Goal: Task Accomplishment & Management: Complete application form

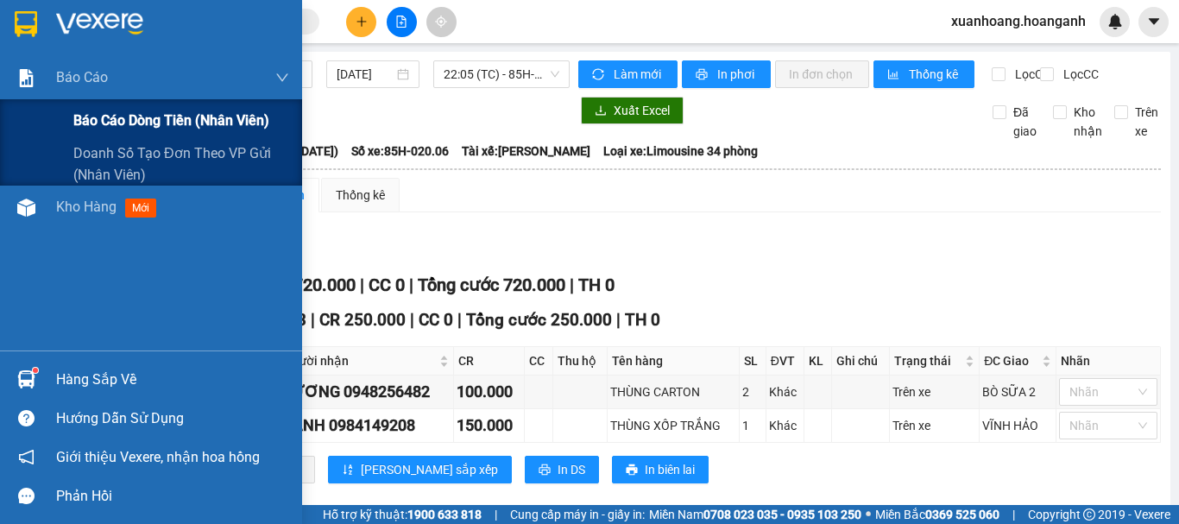
click at [62, 109] on div "Báo cáo dòng tiền (nhân viên)" at bounding box center [151, 120] width 302 height 43
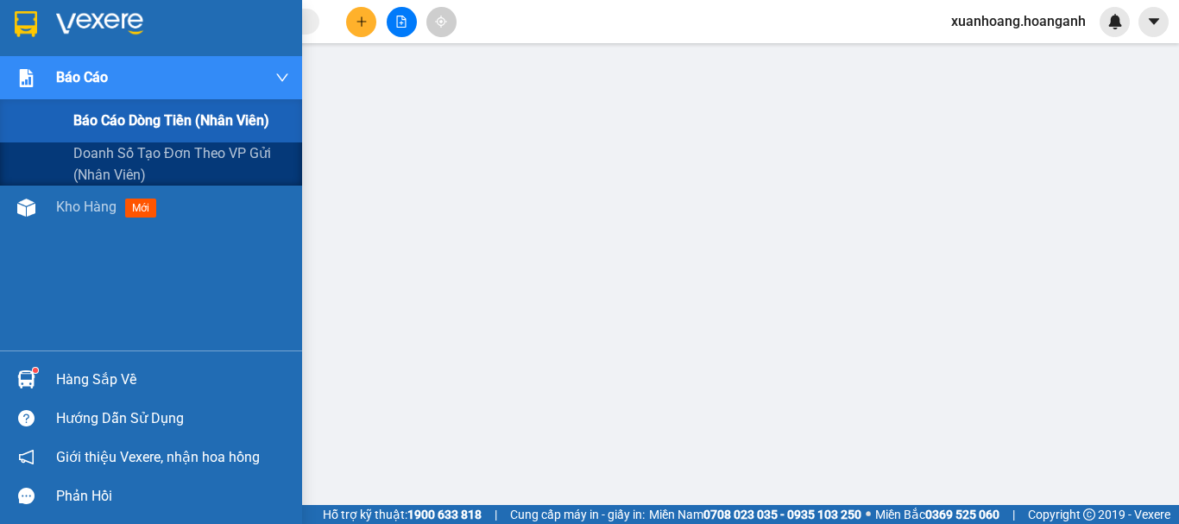
click at [149, 132] on div "Báo cáo dòng tiền (nhân viên)" at bounding box center [181, 120] width 216 height 43
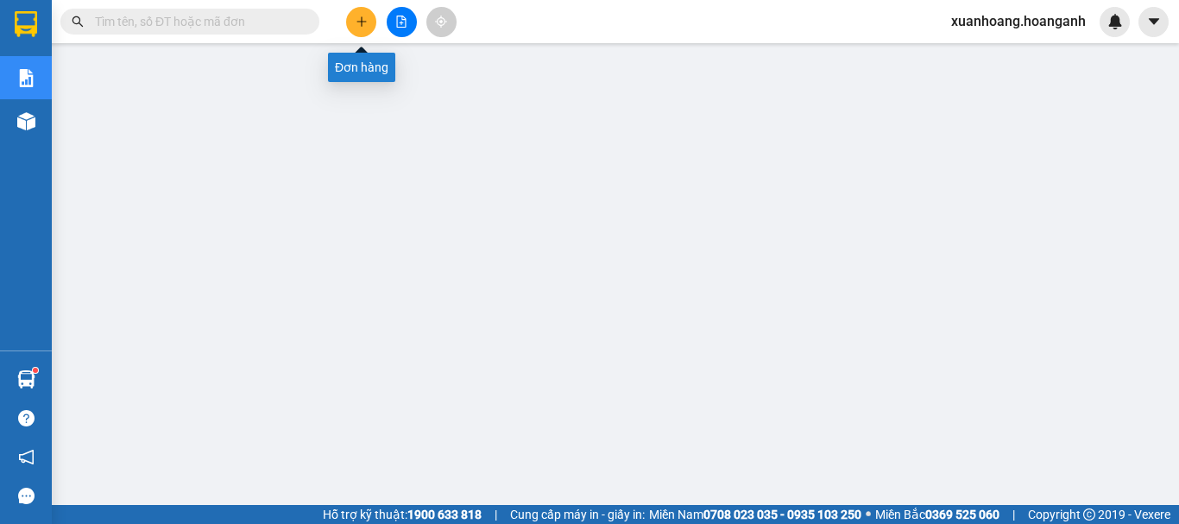
click at [358, 19] on icon "plus" at bounding box center [361, 22] width 12 height 12
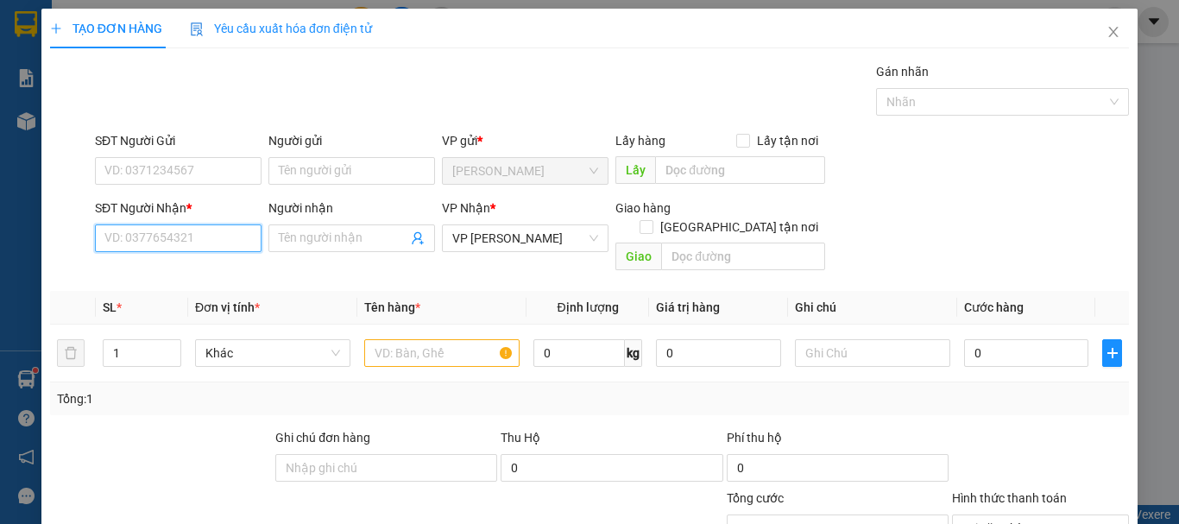
click at [202, 226] on input "SĐT Người Nhận *" at bounding box center [178, 238] width 167 height 28
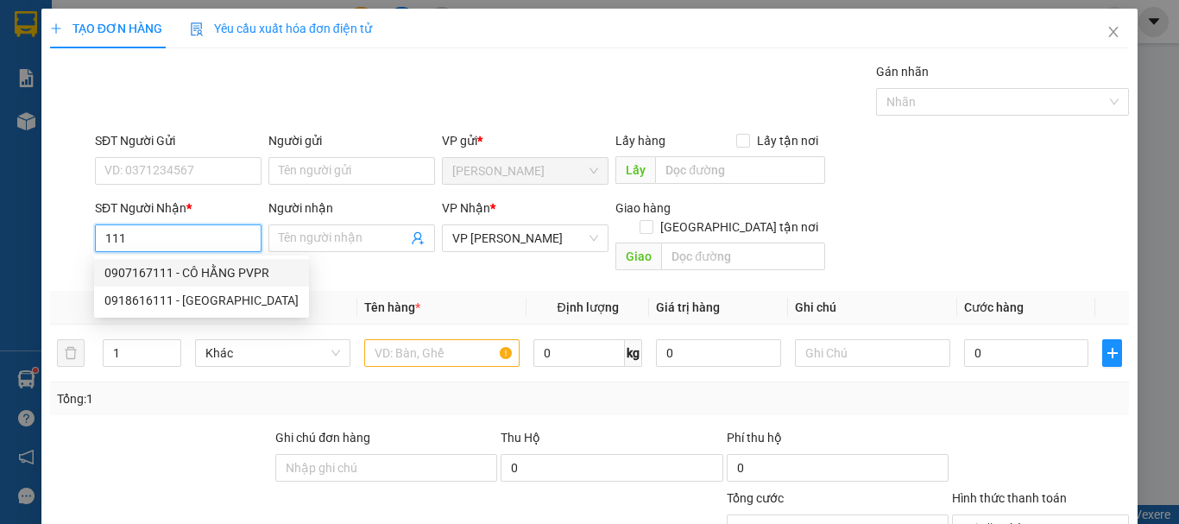
click at [220, 267] on div "0907167111 - CÔ HẰNG PVPR" at bounding box center [201, 272] width 194 height 19
type input "0907167111"
type input "CÔ HẰNG PVPR"
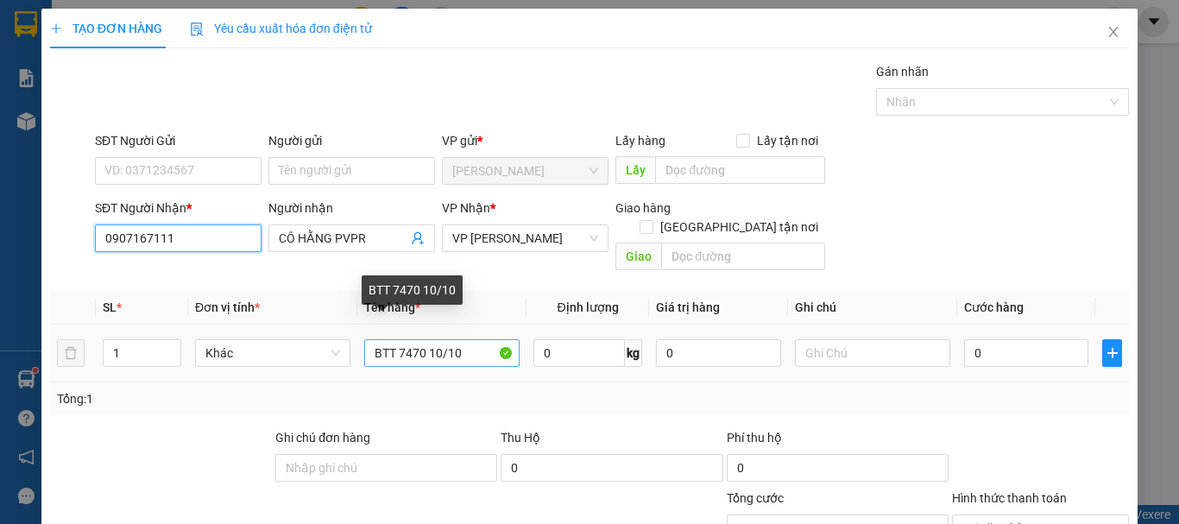
type input "0907167111"
drag, startPoint x: 419, startPoint y: 339, endPoint x: 395, endPoint y: 336, distance: 24.3
click at [395, 339] on input "BTT 7470 10/10" at bounding box center [441, 353] width 155 height 28
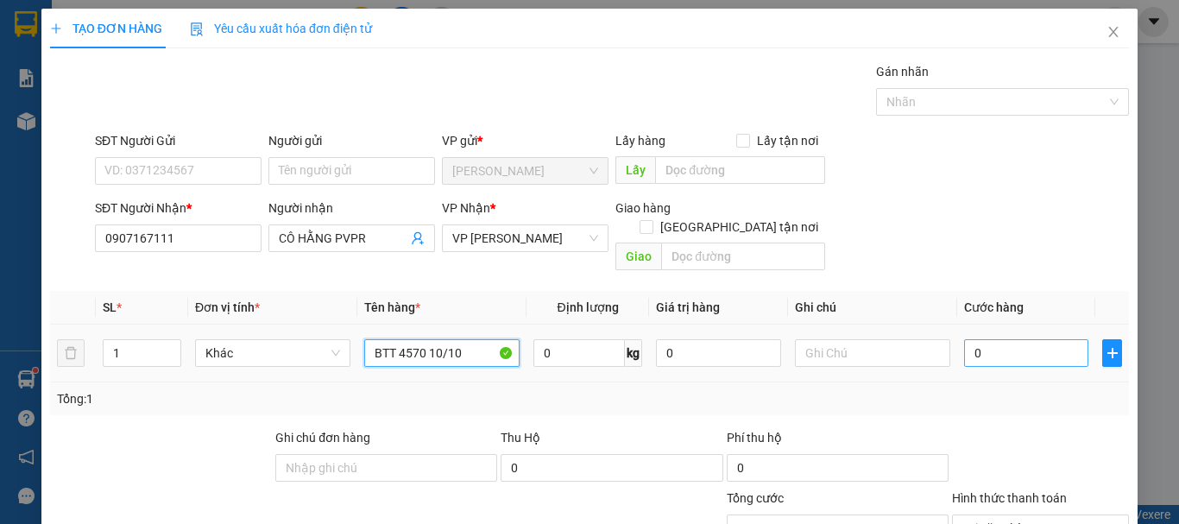
scroll to position [168, 0]
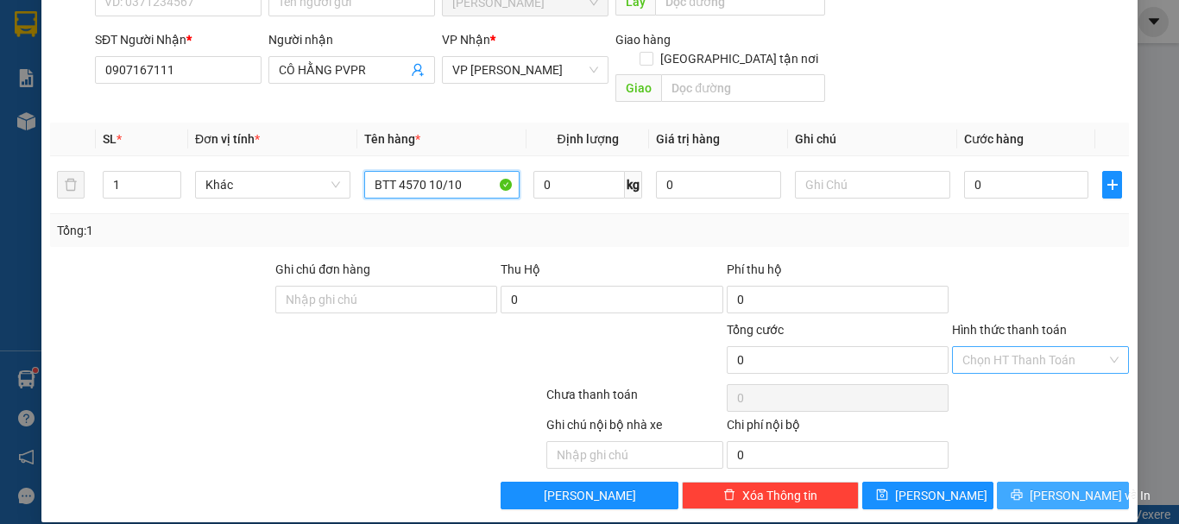
type input "BTT 4570 10/10"
click at [1051, 486] on span "[PERSON_NAME] và In" at bounding box center [1089, 495] width 121 height 19
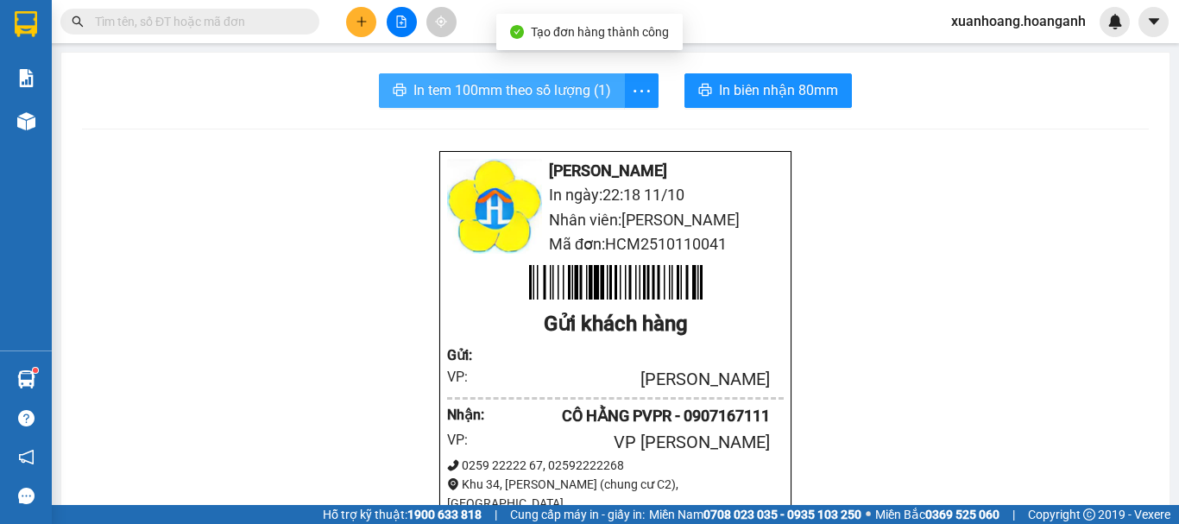
click at [569, 85] on span "In tem 100mm theo số lượng (1)" at bounding box center [512, 90] width 198 height 22
